Goal: Task Accomplishment & Management: Use online tool/utility

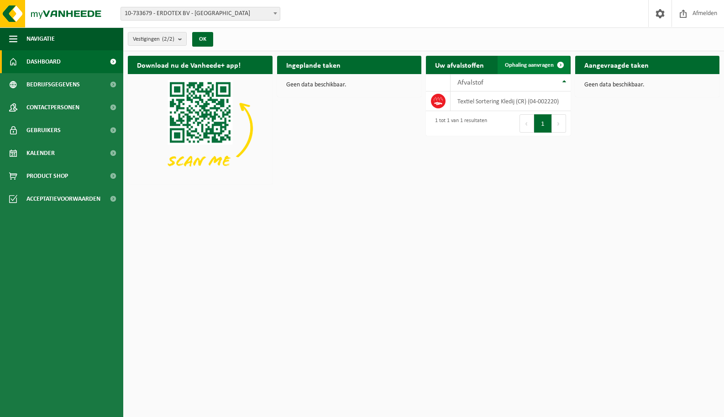
click at [526, 69] on link "Ophaling aanvragen" at bounding box center [534, 65] width 72 height 18
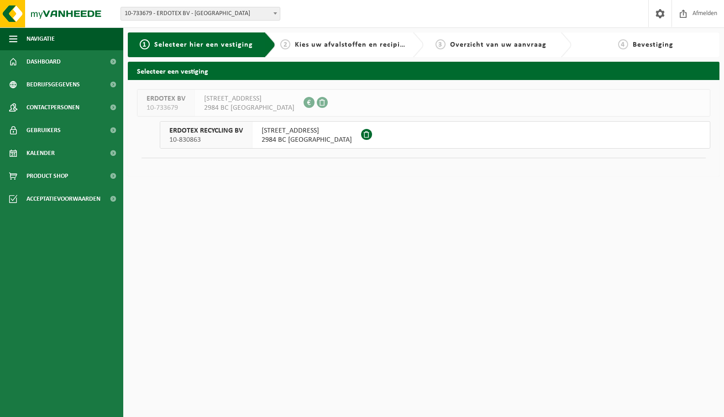
click at [285, 139] on span "2984 BC [GEOGRAPHIC_DATA]" at bounding box center [307, 139] width 90 height 9
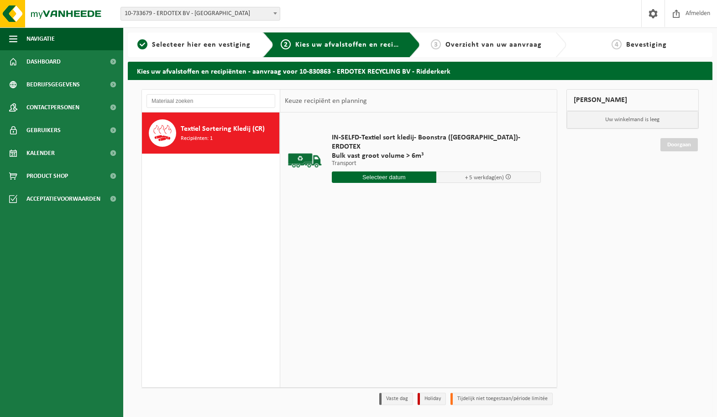
click at [360, 173] on input "text" at bounding box center [384, 176] width 105 height 11
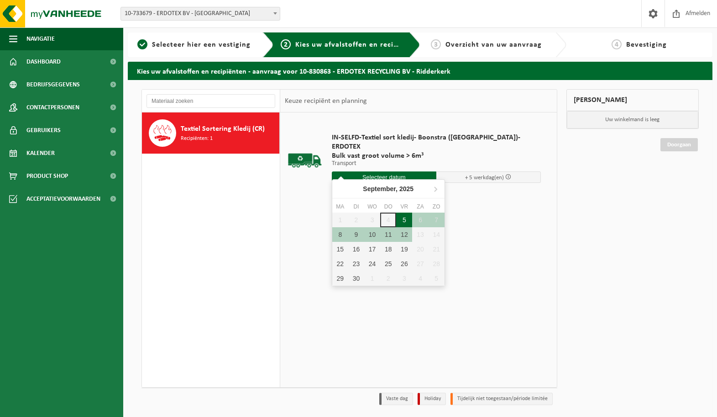
click at [406, 223] on div "5" at bounding box center [404, 219] width 16 height 15
type input "Van 2025-09-05"
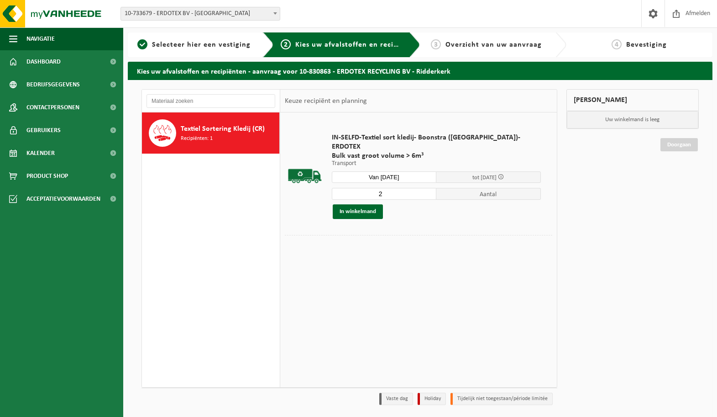
type input "2"
click at [417, 188] on input "2" at bounding box center [384, 194] width 105 height 12
click at [365, 206] on button "In winkelmand" at bounding box center [358, 211] width 50 height 15
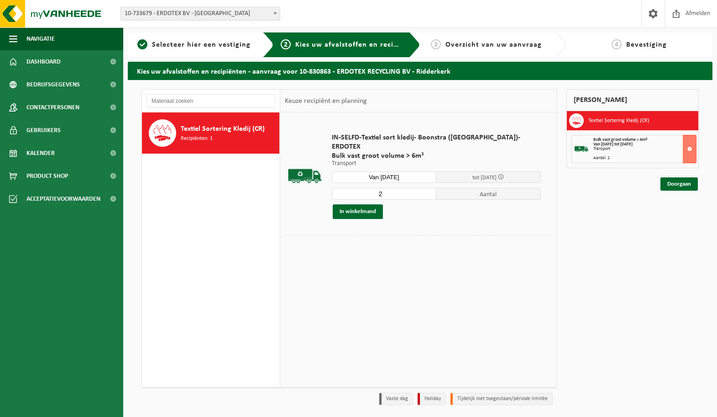
click at [684, 195] on div "Mijn winkelmand Textiel Sortering Kledij (CR) Bulk vast groot volume > 6m³ Van …" at bounding box center [633, 249] width 142 height 320
click at [681, 188] on link "Doorgaan" at bounding box center [679, 183] width 37 height 13
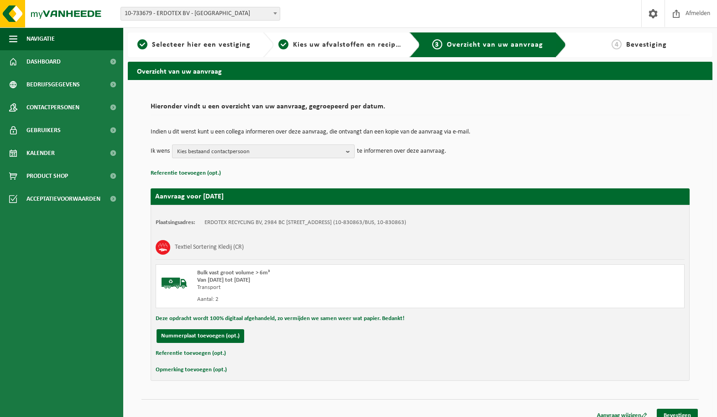
click at [275, 146] on span "Kies bestaand contactpersoon" at bounding box center [259, 152] width 165 height 14
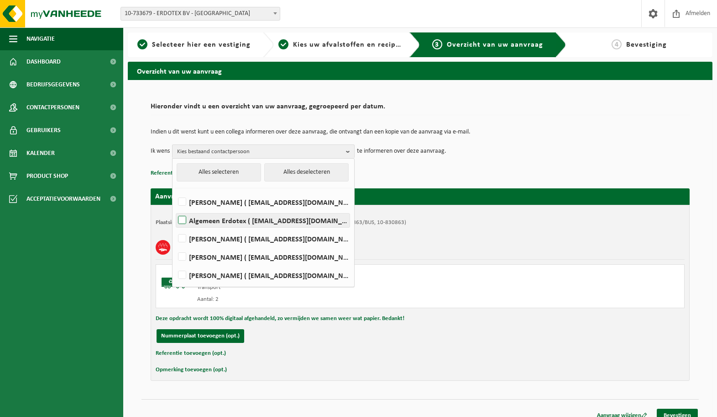
click at [272, 218] on label "Algemeen Erdotex ( sales@erdotex.com )" at bounding box center [263, 220] width 174 height 14
click at [175, 209] on input "Algemeen Erdotex ( sales@erdotex.com )" at bounding box center [174, 208] width 0 height 0
checkbox input "true"
click at [449, 179] on div "Aanvraag voor 2025-09-05 Plaatsingsadres: ERDOTEX RECYCLING BV, 2984 BC Ridderk…" at bounding box center [420, 279] width 539 height 201
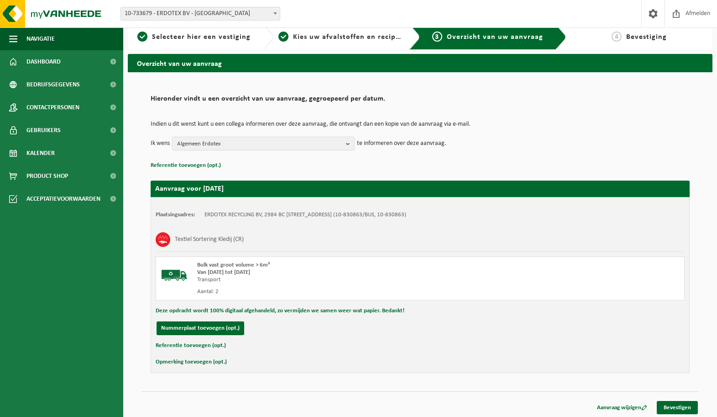
scroll to position [10, 0]
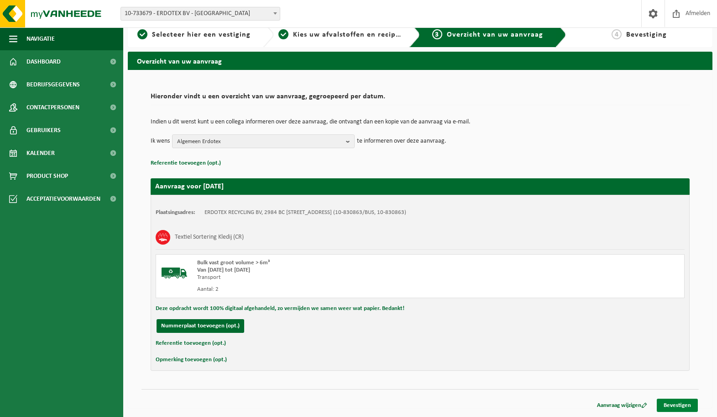
click at [673, 403] on link "Bevestigen" at bounding box center [677, 404] width 41 height 13
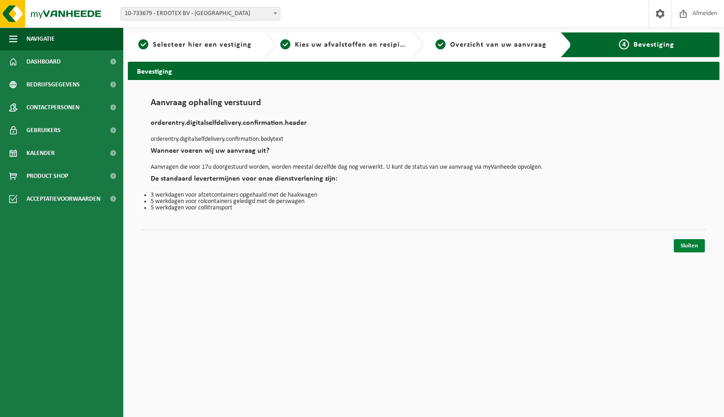
click at [693, 247] on link "Sluiten" at bounding box center [689, 245] width 31 height 13
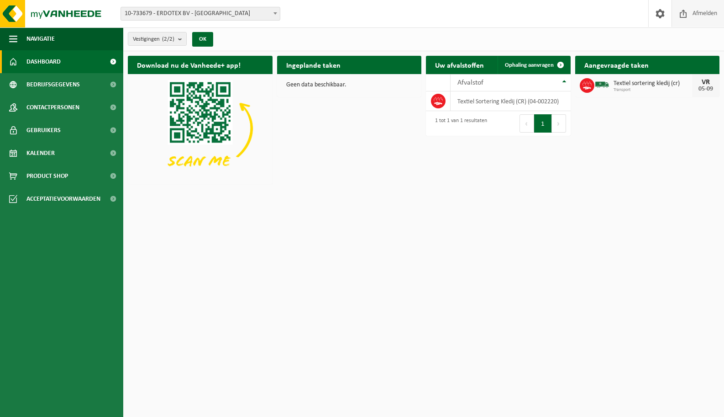
click at [686, 7] on span at bounding box center [684, 13] width 14 height 27
